Goal: Information Seeking & Learning: Learn about a topic

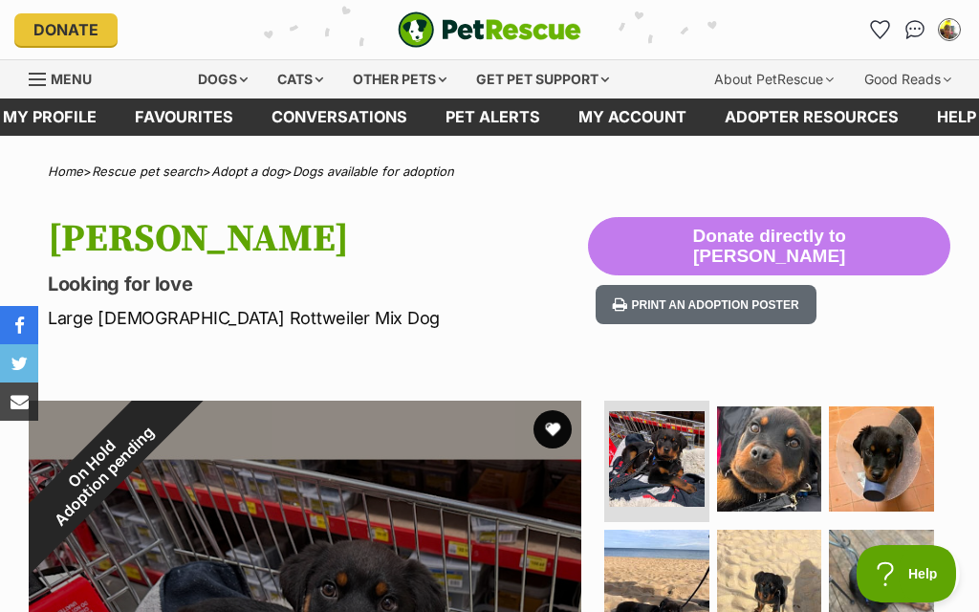
click at [952, 37] on img "My account" at bounding box center [949, 29] width 19 height 19
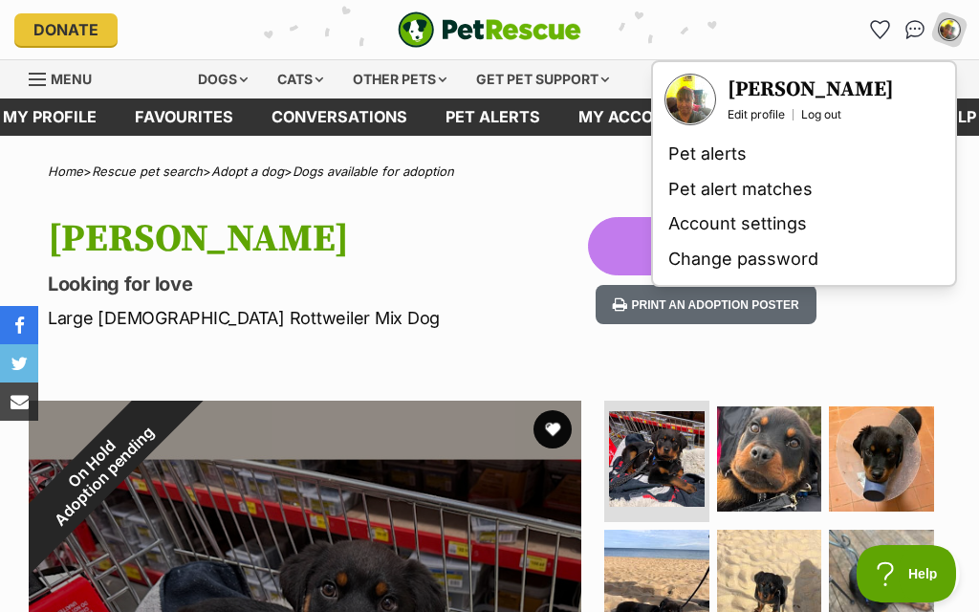
click at [583, 281] on p "Looking for love" at bounding box center [318, 284] width 540 height 27
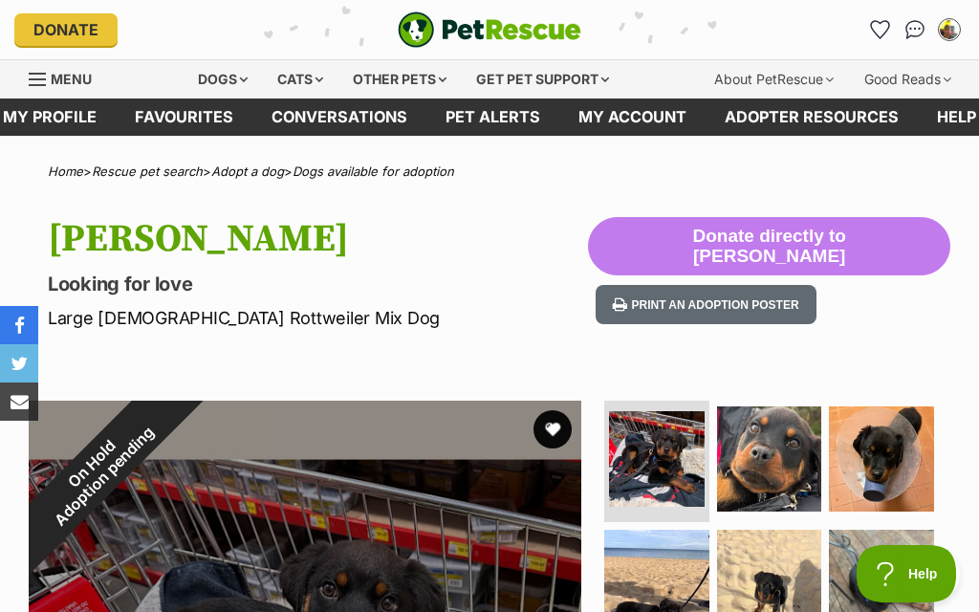
click at [284, 173] on link "Adopt a dog" at bounding box center [247, 170] width 73 height 15
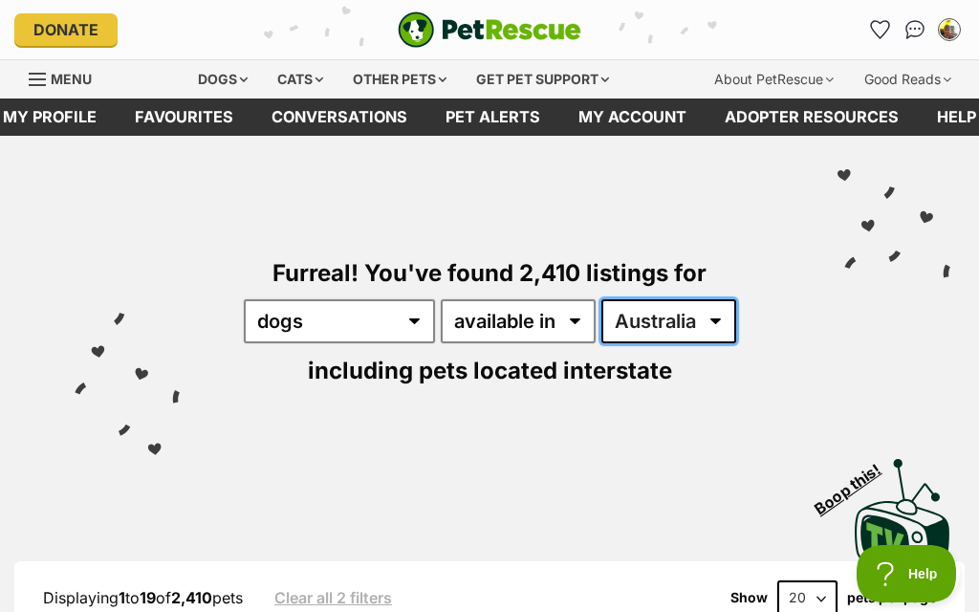
click at [714, 326] on select "Australia ACT NSW NT QLD SA TAS VIC WA" at bounding box center [668, 321] width 135 height 44
select select "WA"
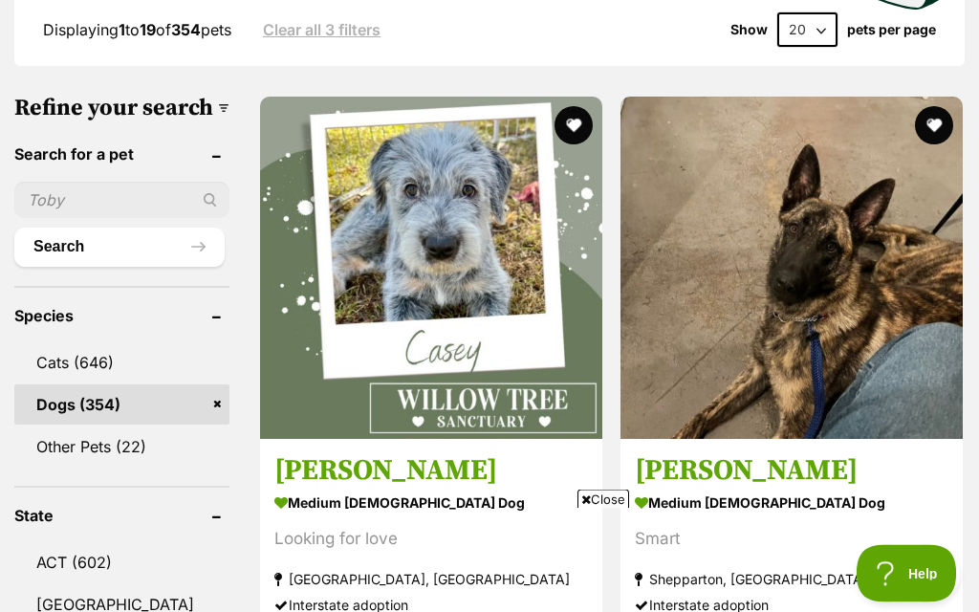
scroll to position [568, 0]
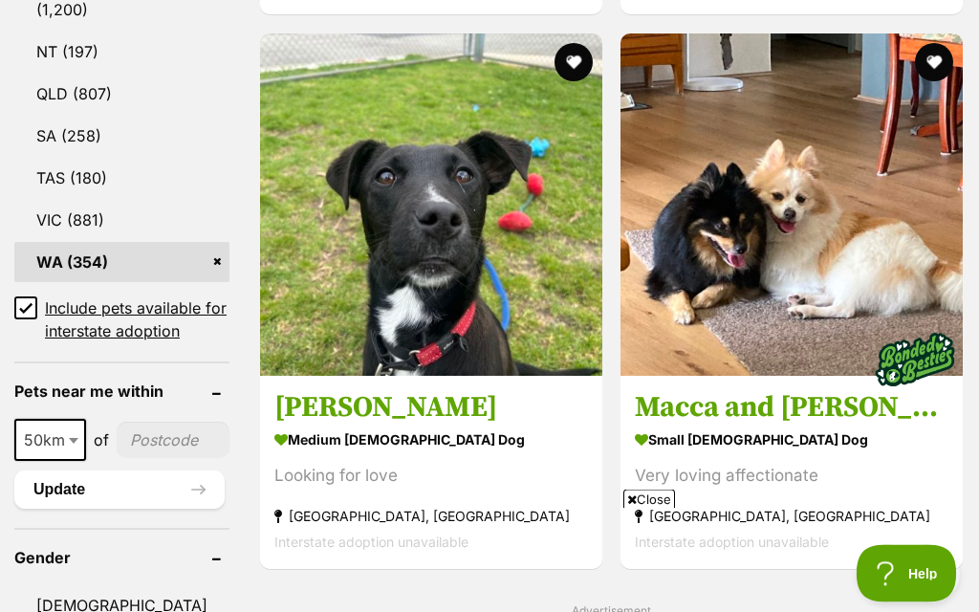
scroll to position [1187, 0]
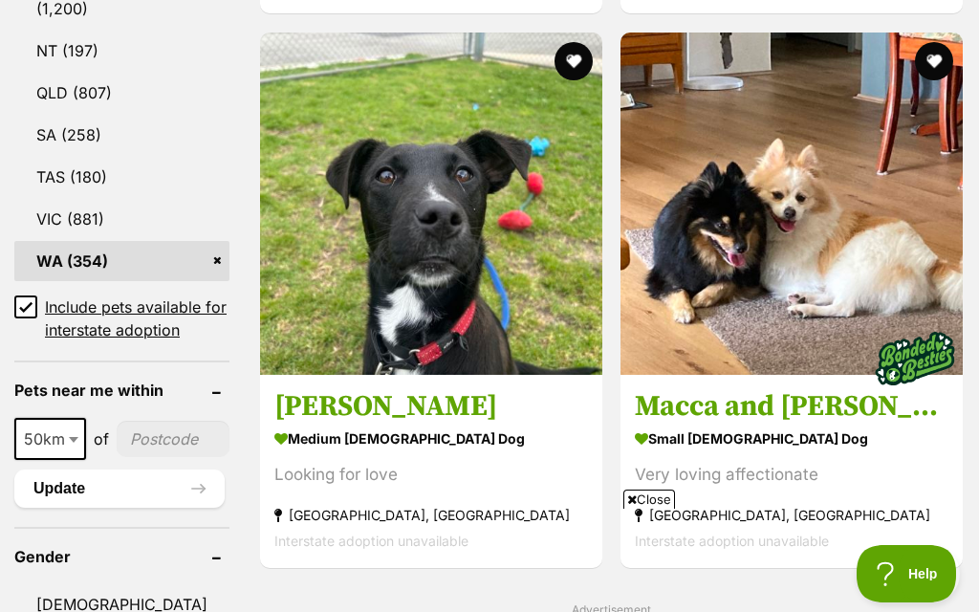
click at [621, 238] on img at bounding box center [792, 204] width 342 height 342
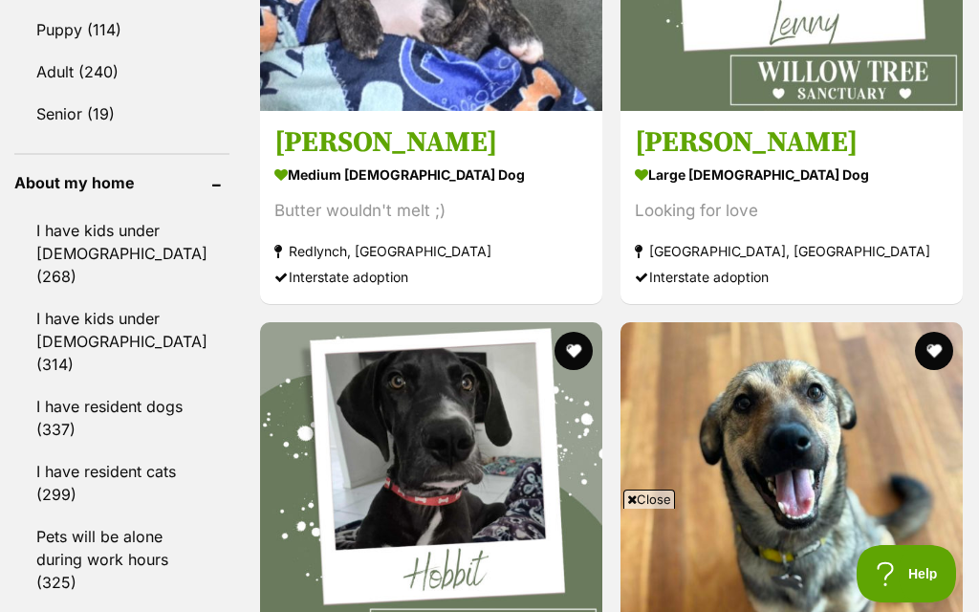
scroll to position [2167, 0]
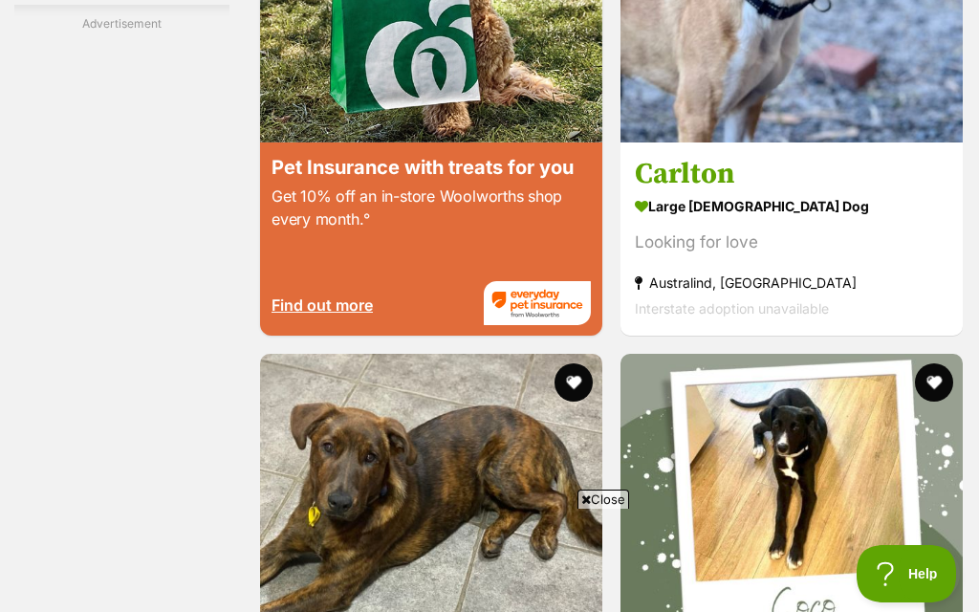
scroll to position [3844, 0]
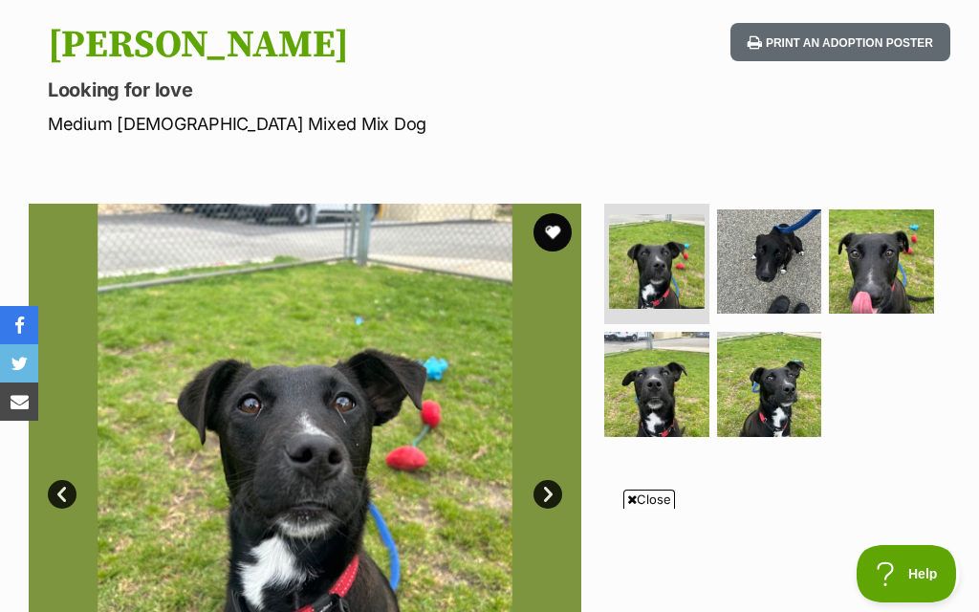
scroll to position [193, 0]
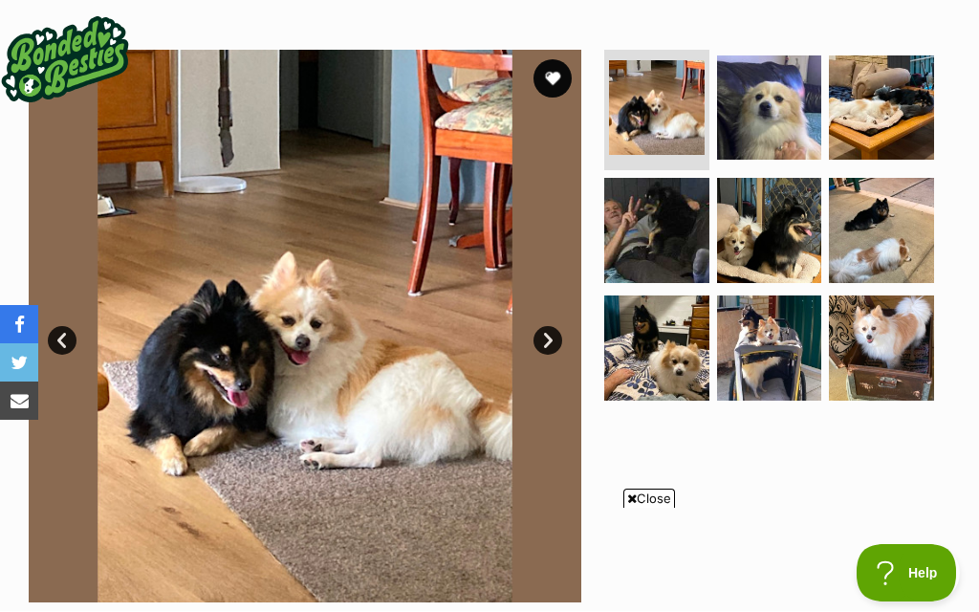
scroll to position [348, 0]
click at [776, 136] on img at bounding box center [769, 107] width 105 height 105
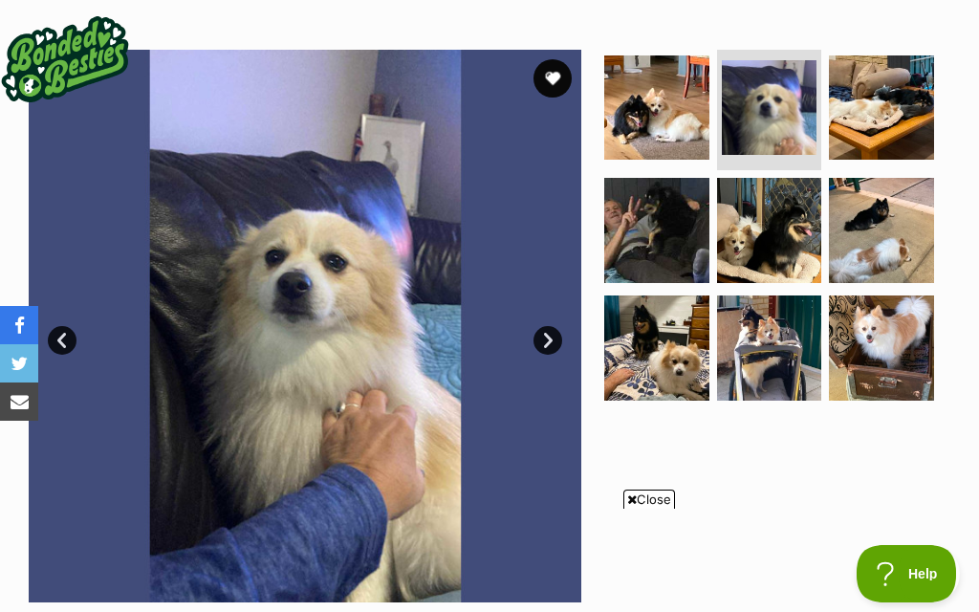
click at [870, 120] on img at bounding box center [881, 107] width 105 height 105
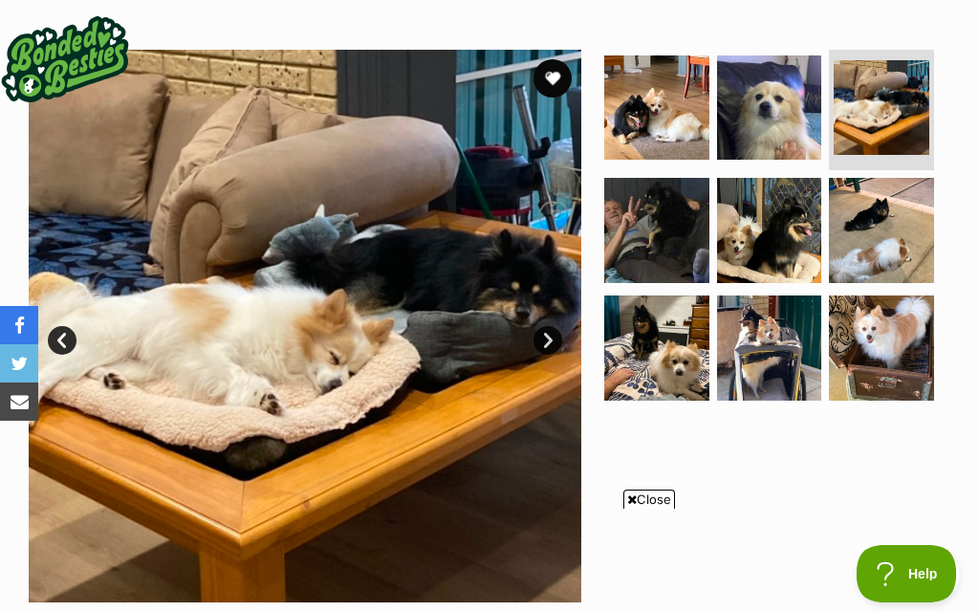
click at [660, 257] on img at bounding box center [656, 230] width 105 height 105
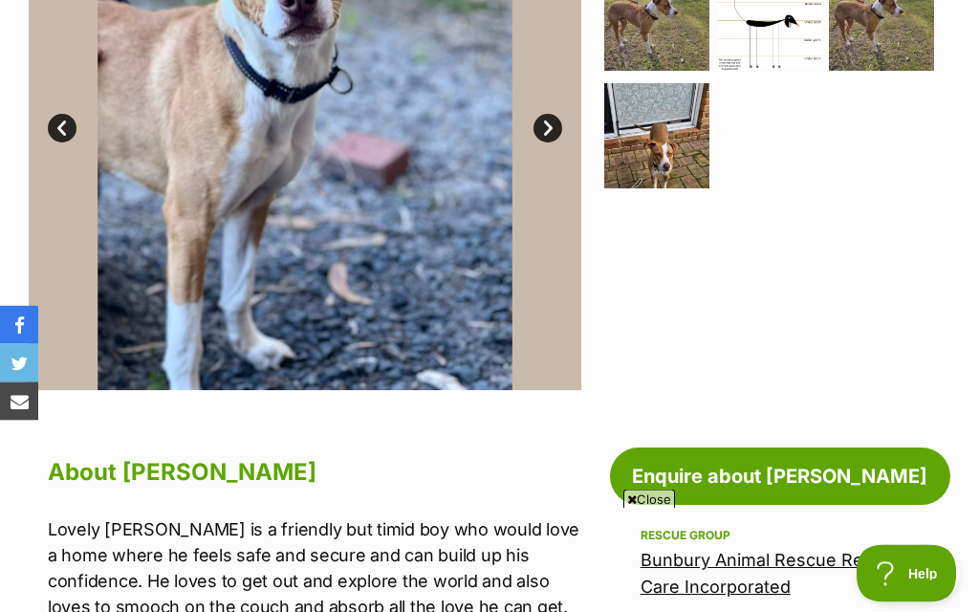
scroll to position [548, 0]
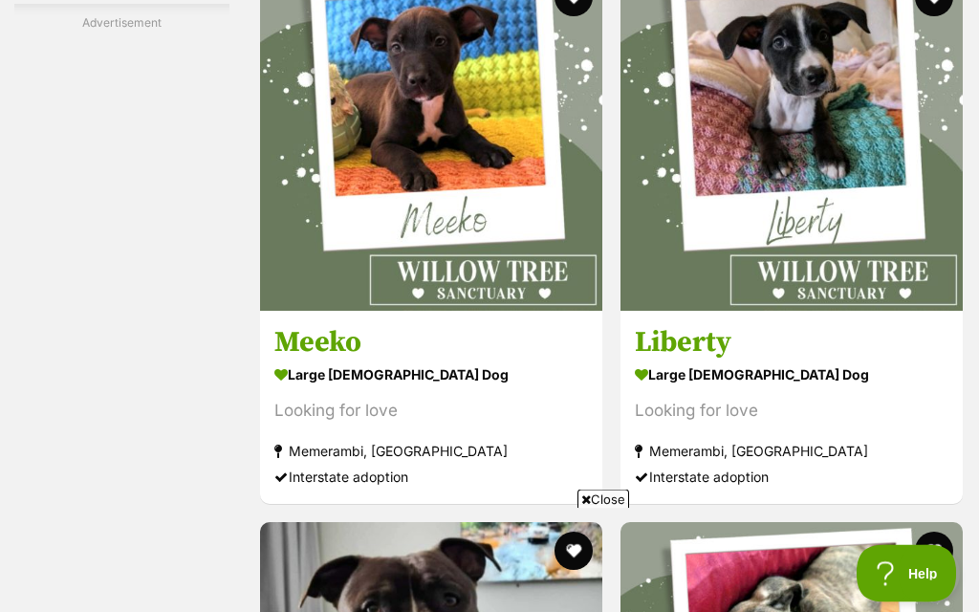
scroll to position [3626, 0]
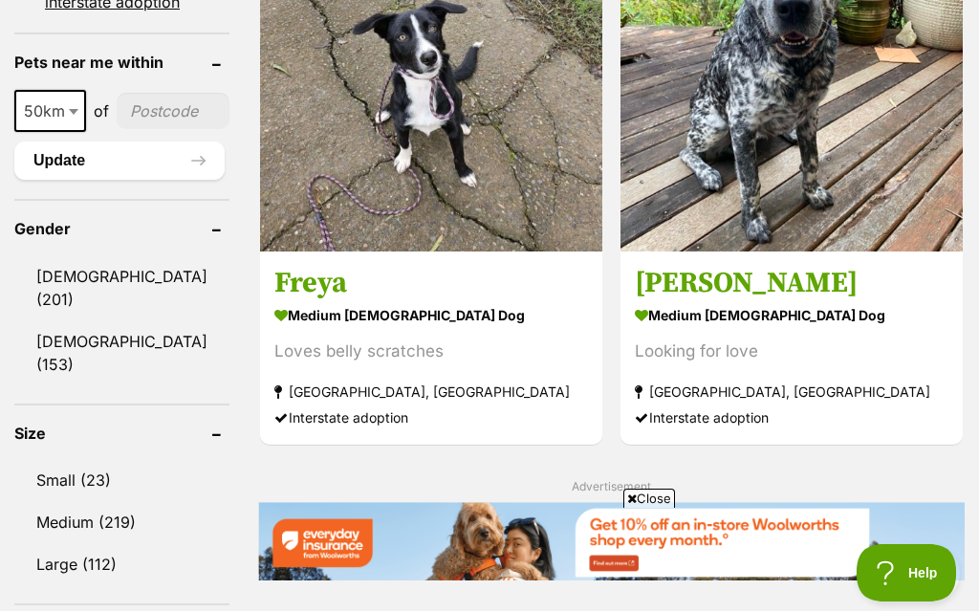
scroll to position [1514, 0]
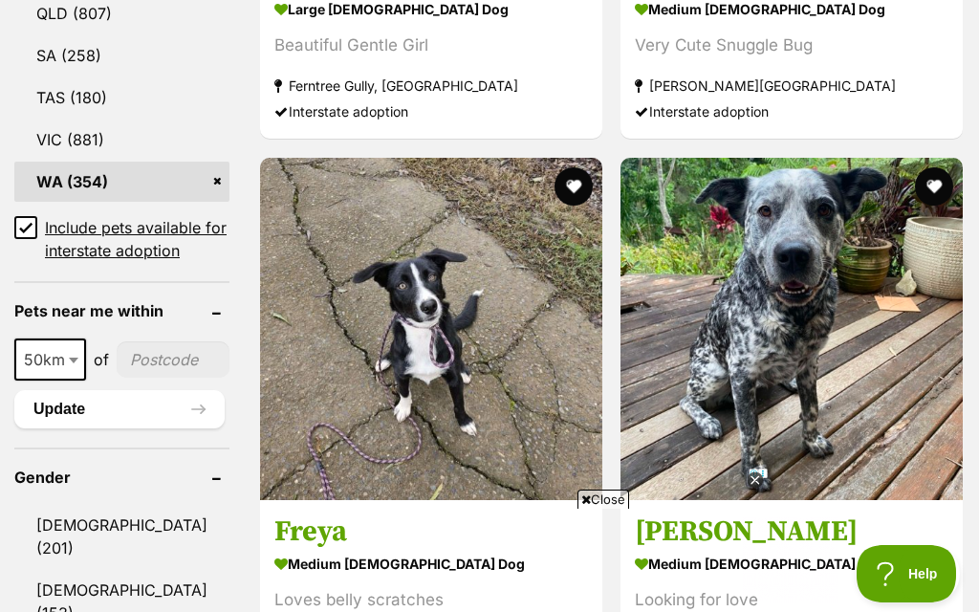
scroll to position [1265, 0]
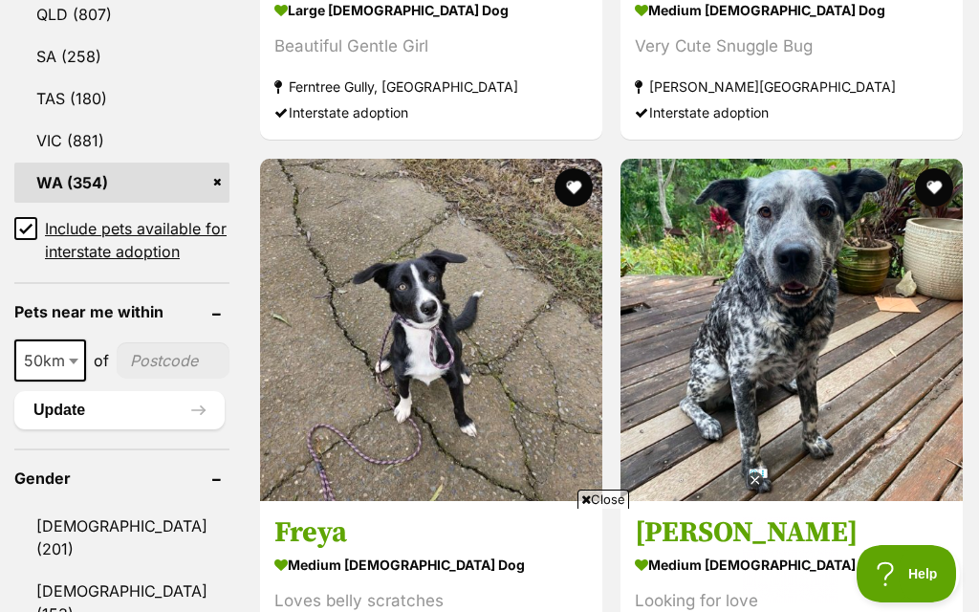
click at [25, 240] on input "Include pets available for interstate adoption" at bounding box center [25, 228] width 23 height 23
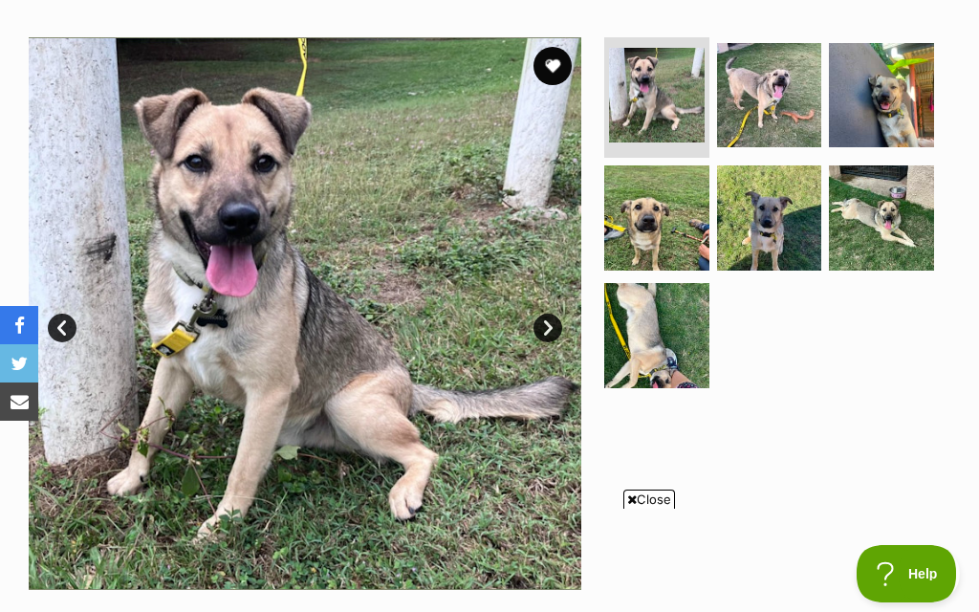
scroll to position [359, 0]
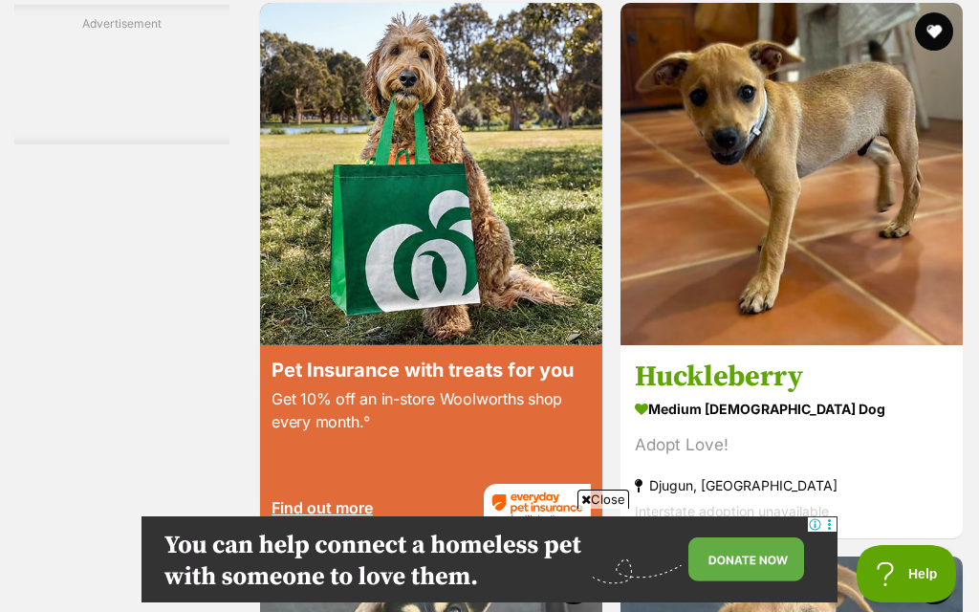
scroll to position [3584, 0]
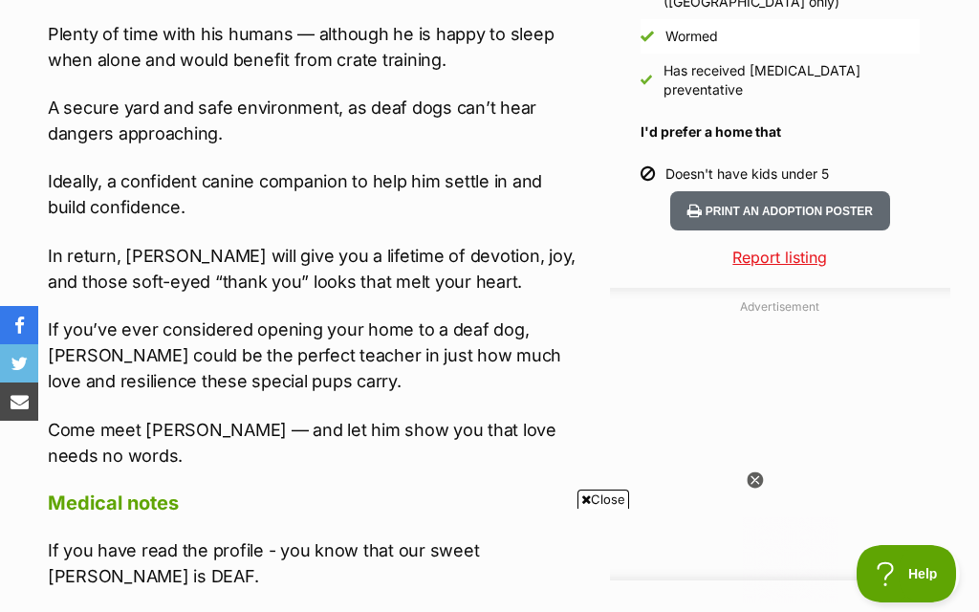
click at [585, 377] on div "Advertisement Adoption information I've been adopted! This pet is no longer ava…" at bounding box center [490, 530] width 922 height 2592
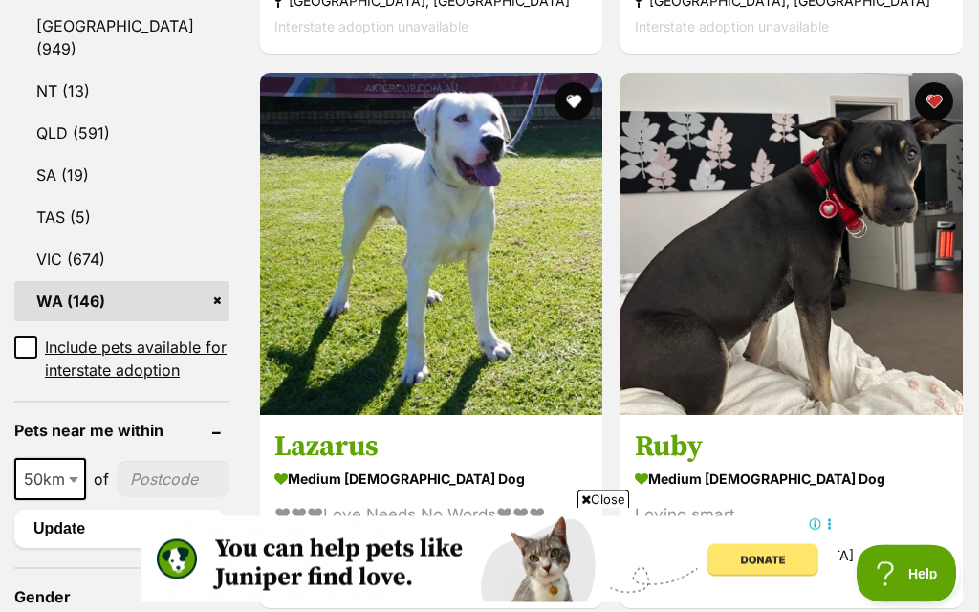
scroll to position [1101, 0]
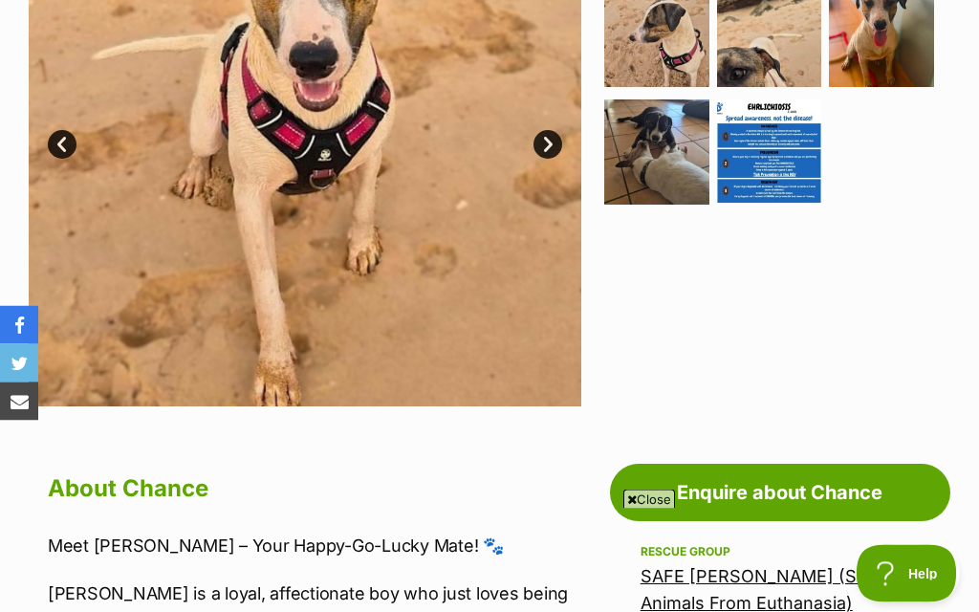
scroll to position [593, 0]
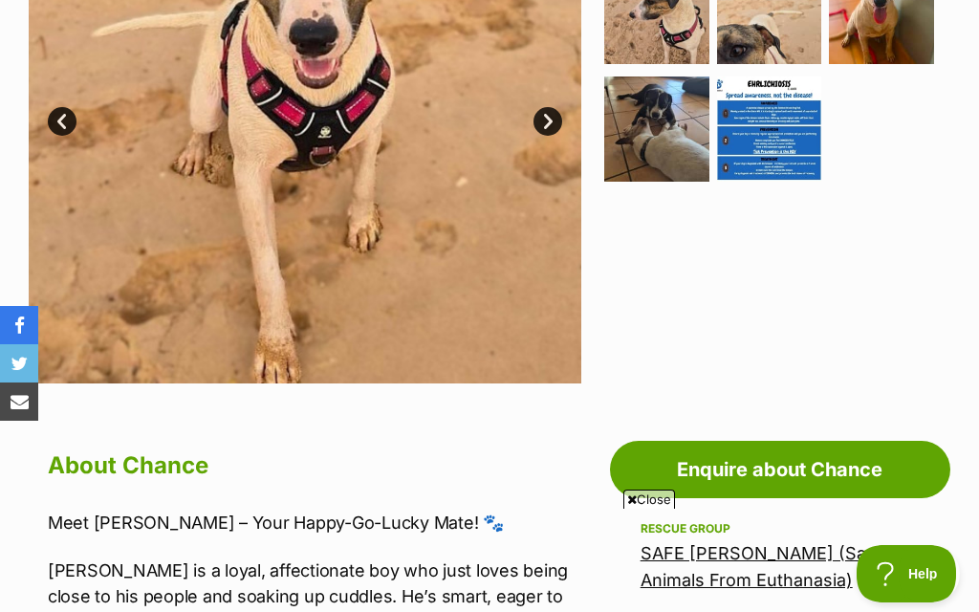
click at [789, 130] on img at bounding box center [769, 128] width 105 height 105
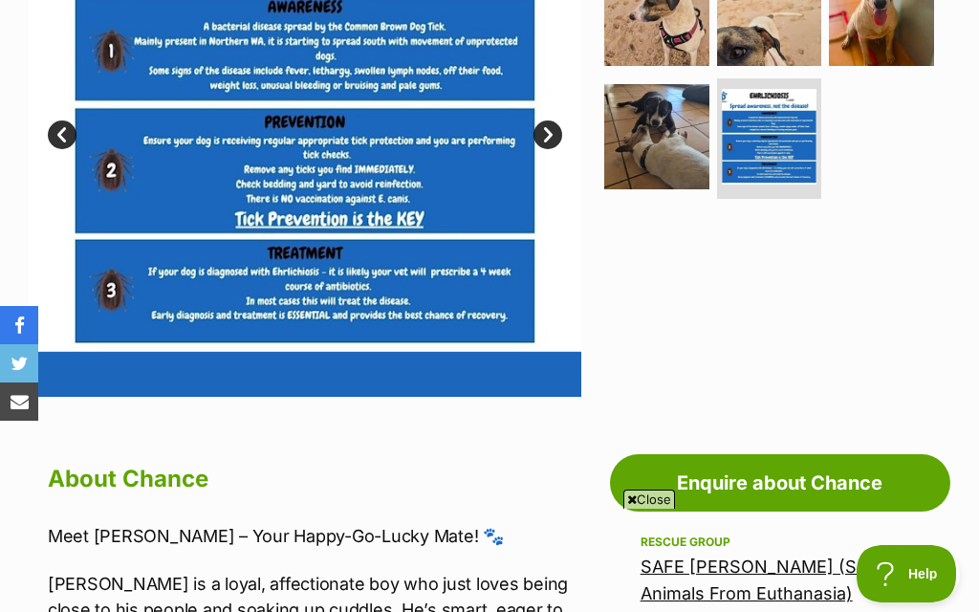
scroll to position [577, 0]
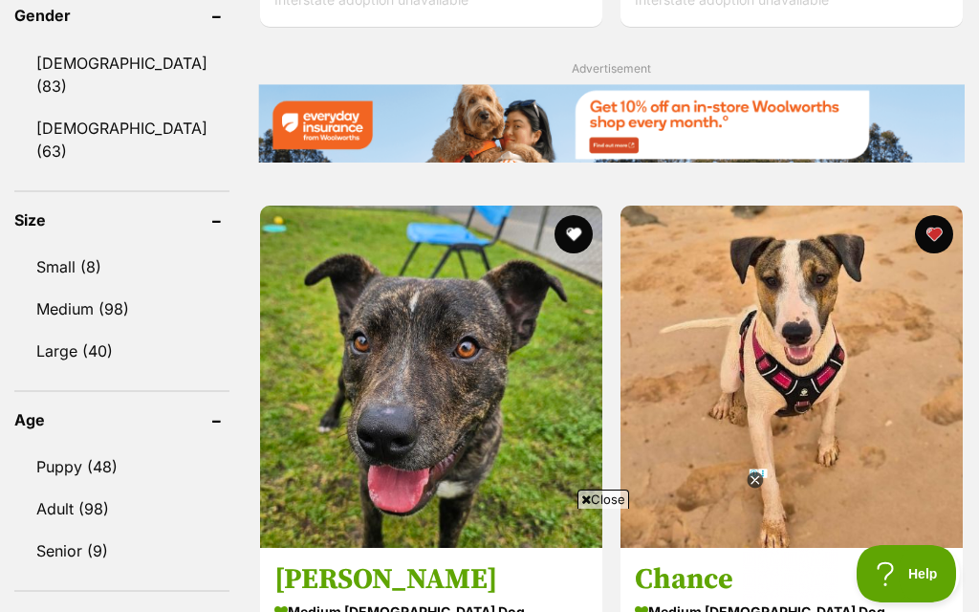
scroll to position [1652, 0]
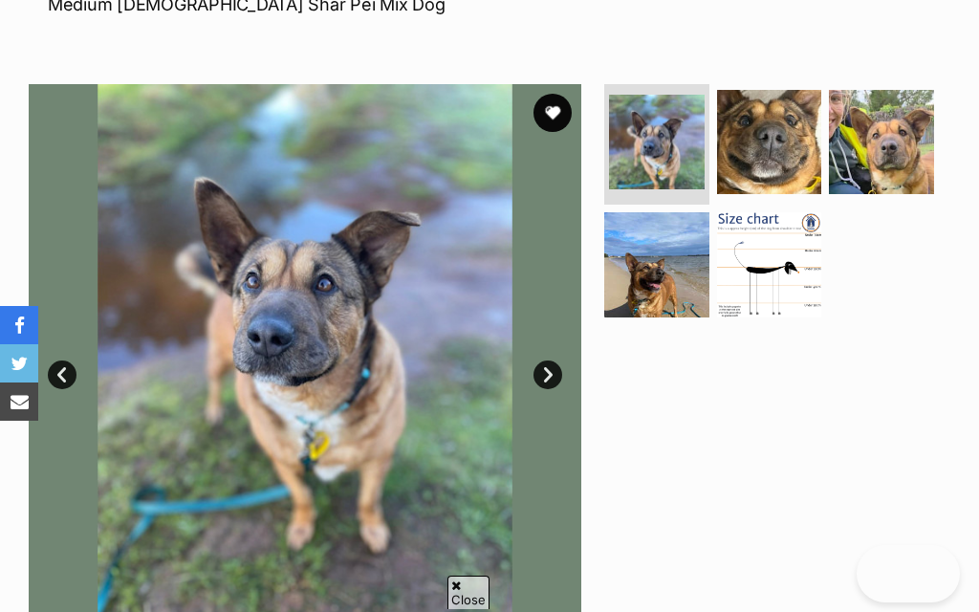
scroll to position [314, 0]
click at [800, 301] on img at bounding box center [769, 264] width 105 height 105
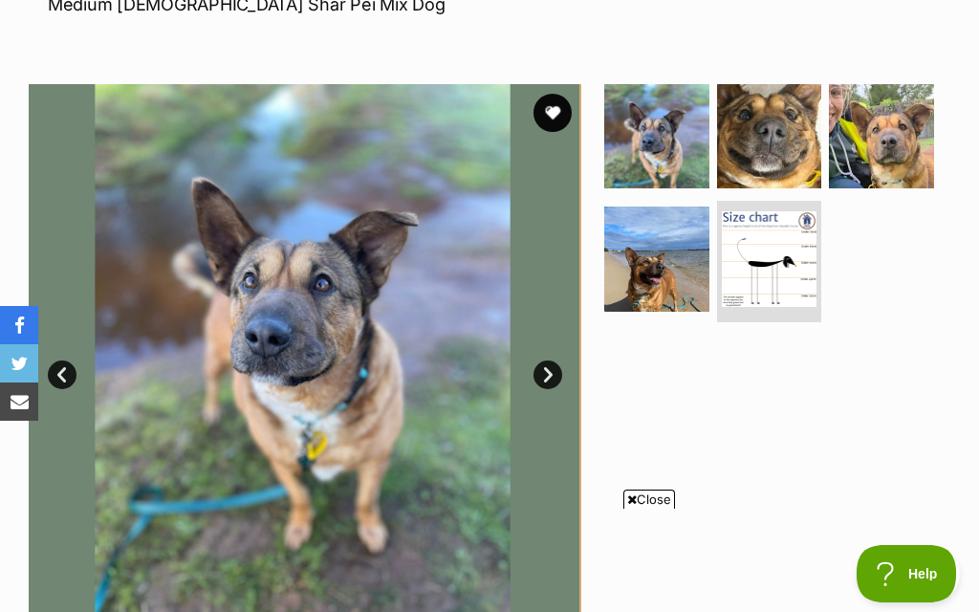
scroll to position [0, 0]
click at [798, 285] on img at bounding box center [770, 259] width 96 height 96
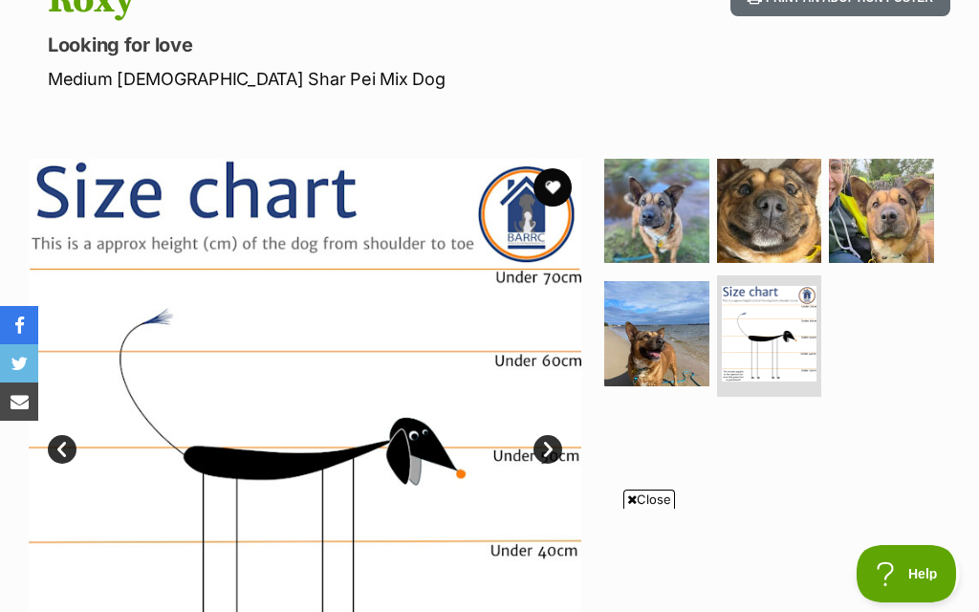
scroll to position [232, 0]
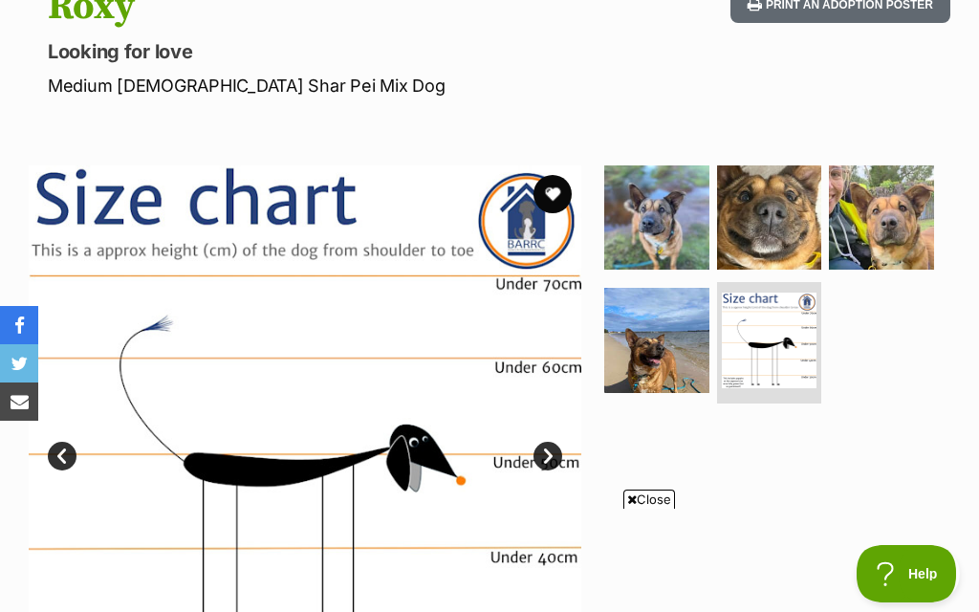
click at [783, 224] on img at bounding box center [769, 217] width 105 height 105
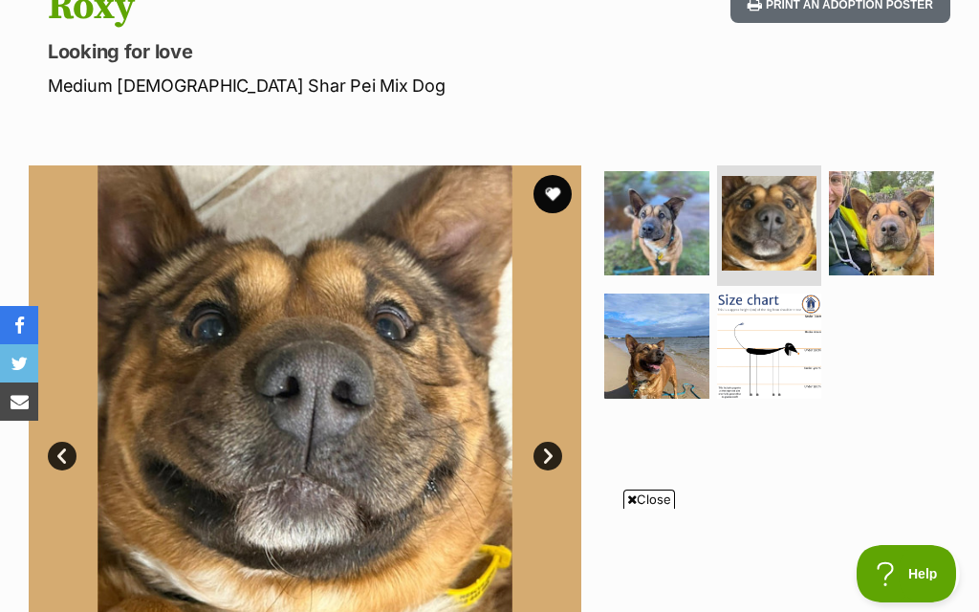
click at [899, 241] on img at bounding box center [881, 223] width 105 height 105
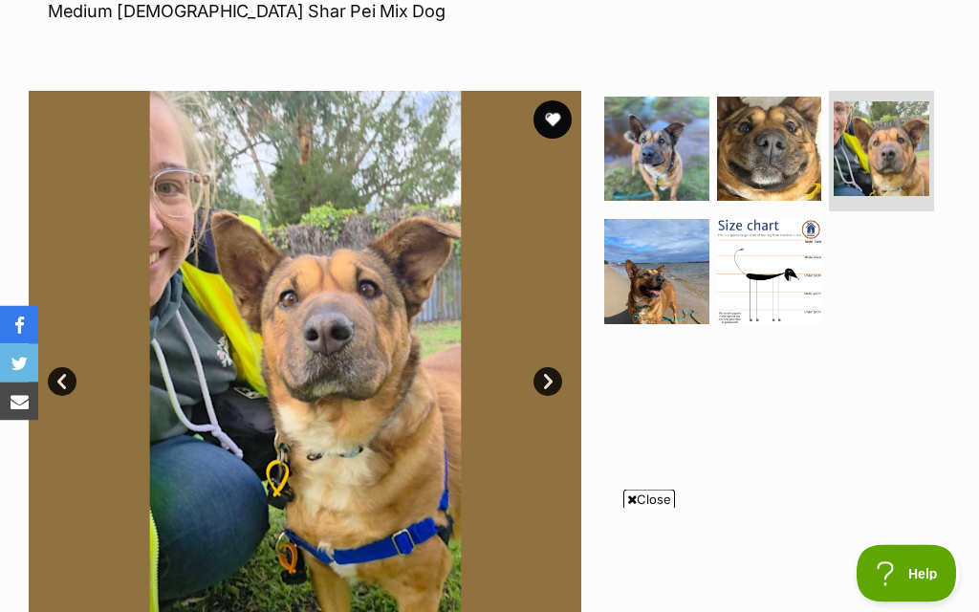
scroll to position [308, 0]
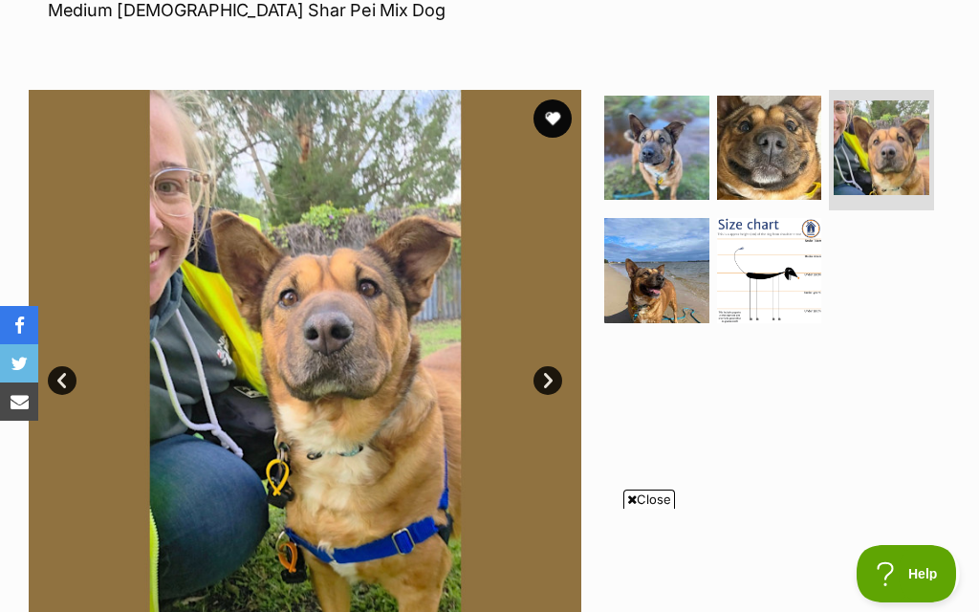
click at [674, 294] on img at bounding box center [656, 270] width 105 height 105
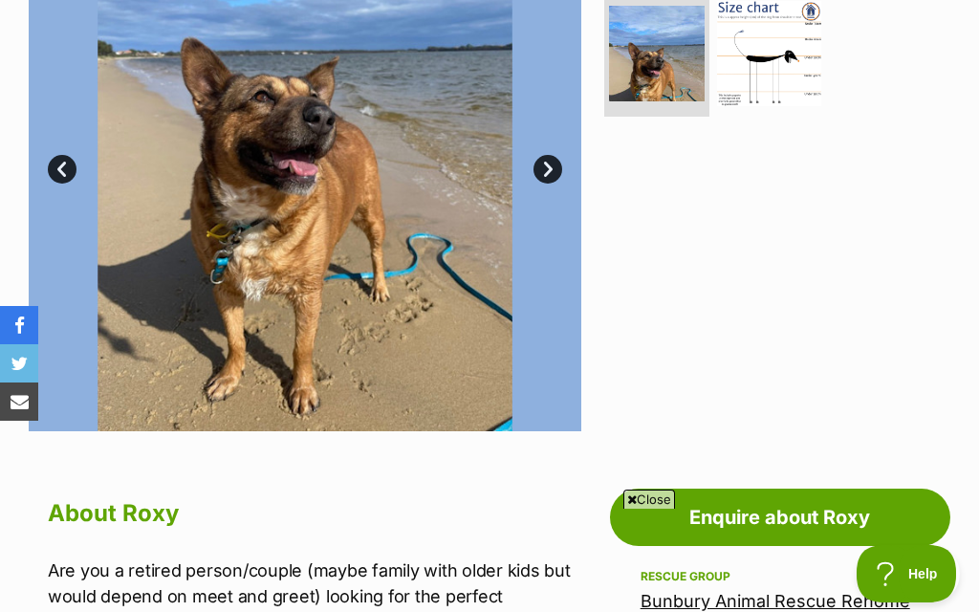
scroll to position [512, 0]
